Goal: Task Accomplishment & Management: Manage account settings

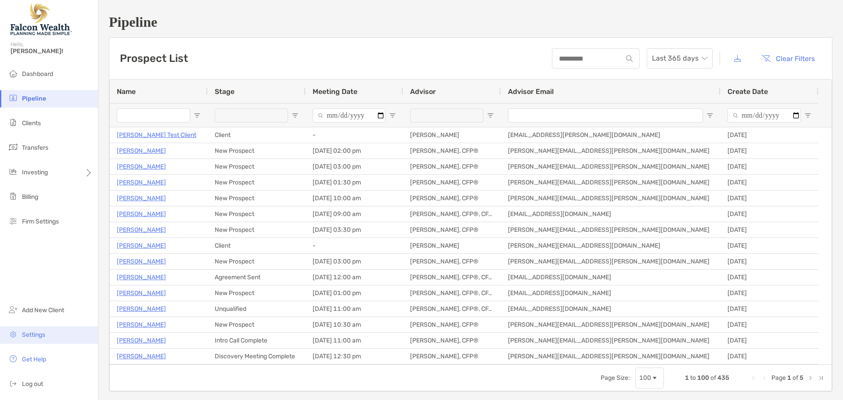
click at [32, 338] on li "Settings" at bounding box center [49, 335] width 98 height 18
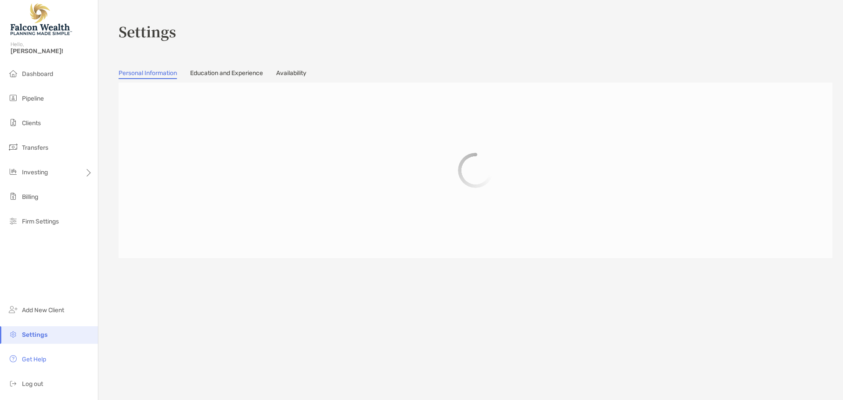
click at [287, 72] on link "Availability" at bounding box center [291, 74] width 30 height 10
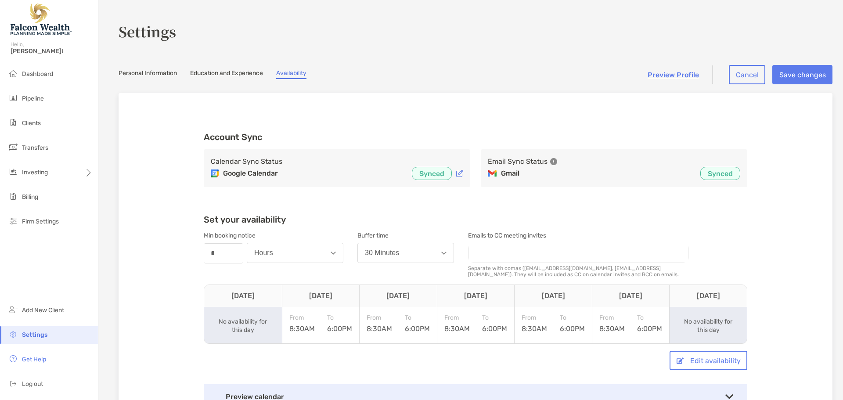
click at [713, 172] on p "Synced" at bounding box center [720, 173] width 25 height 11
click at [551, 161] on icon at bounding box center [553, 161] width 7 height 7
click at [584, 154] on div "Email Sync Status Gmail Synced" at bounding box center [614, 168] width 266 height 38
click at [457, 173] on icon at bounding box center [459, 173] width 7 height 7
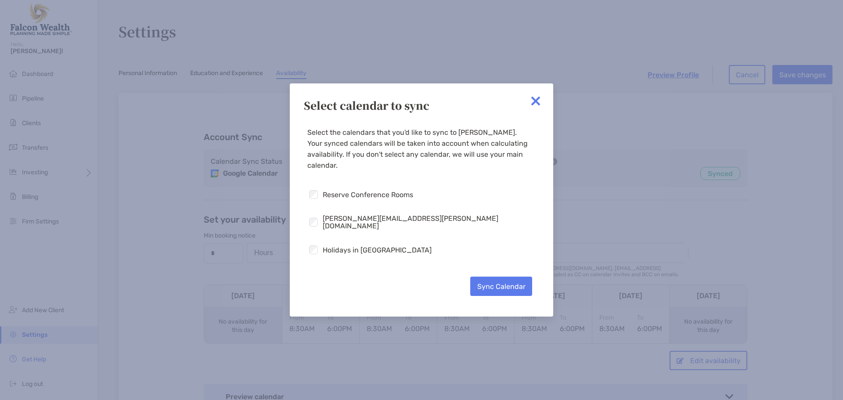
click at [536, 104] on img at bounding box center [536, 101] width 18 height 18
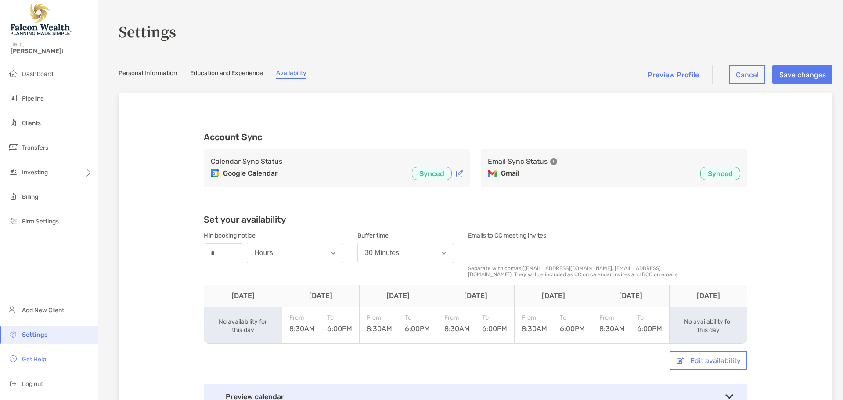
click at [708, 172] on p "Synced" at bounding box center [720, 173] width 25 height 11
click at [721, 177] on p "Synced" at bounding box center [720, 173] width 25 height 11
click at [507, 173] on p "Gmail" at bounding box center [510, 173] width 18 height 11
click at [550, 162] on icon at bounding box center [553, 161] width 7 height 7
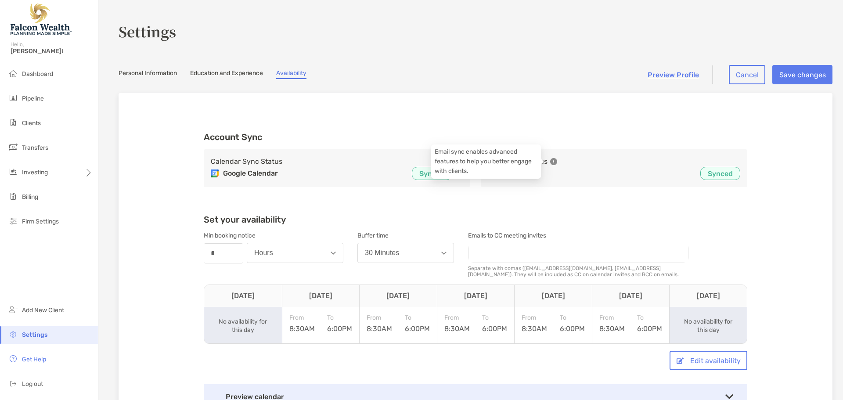
click at [550, 162] on icon at bounding box center [553, 161] width 7 height 7
click at [568, 191] on div "Calendar Sync Status Google Calendar Synced Email Sync Status Gmail Synced" at bounding box center [475, 173] width 543 height 48
click at [457, 176] on icon at bounding box center [459, 173] width 7 height 7
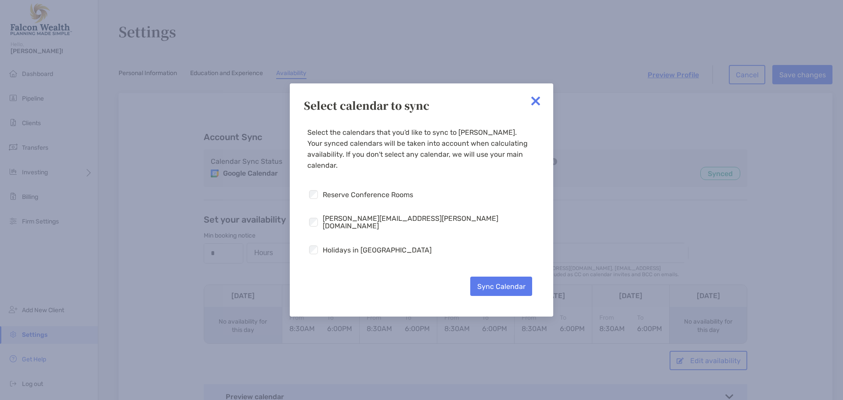
click at [532, 97] on img at bounding box center [536, 101] width 18 height 18
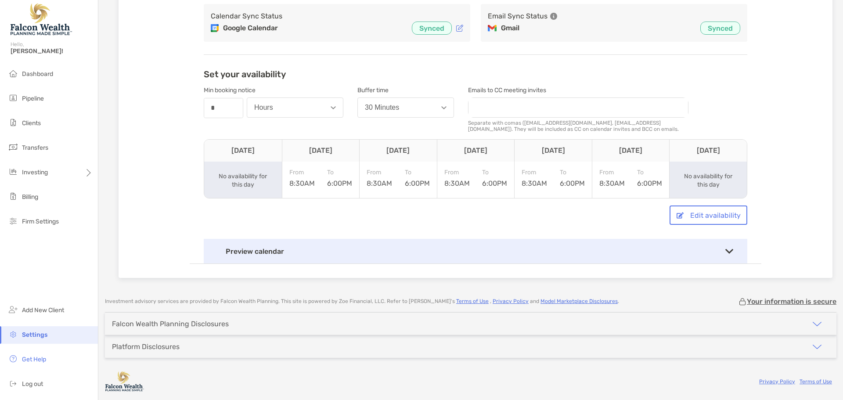
scroll to position [58, 0]
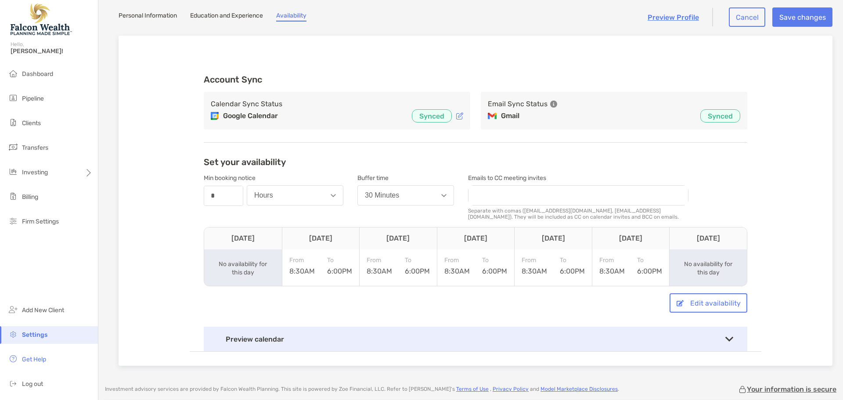
drag, startPoint x: 505, startPoint y: 117, endPoint x: 512, endPoint y: 119, distance: 7.7
click at [505, 118] on p "Gmail" at bounding box center [510, 116] width 18 height 11
